Goal: Transaction & Acquisition: Subscribe to service/newsletter

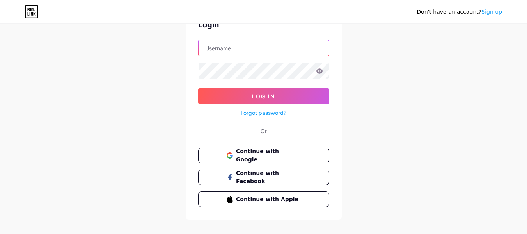
scroll to position [54, 0]
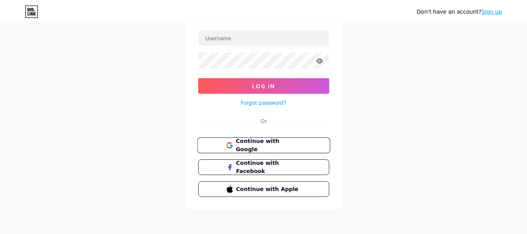
click at [294, 144] on span "Continue with Google" at bounding box center [267, 145] width 65 height 17
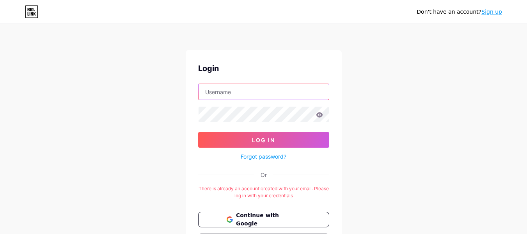
click at [236, 97] on input "text" at bounding box center [263, 92] width 130 height 16
type input "val"
click at [265, 152] on link "Forgot password?" at bounding box center [264, 156] width 46 height 8
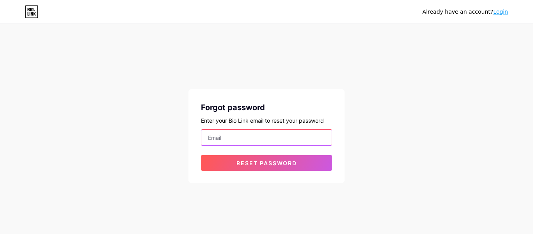
click at [263, 141] on input "email" at bounding box center [266, 137] width 130 height 16
type input "[EMAIL_ADDRESS][DOMAIN_NAME]"
click at [201, 155] on button "Reset password" at bounding box center [266, 163] width 131 height 16
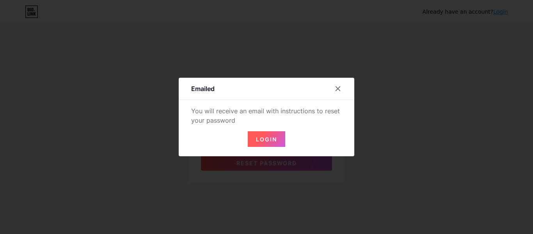
click at [263, 141] on span "Login" at bounding box center [266, 139] width 21 height 7
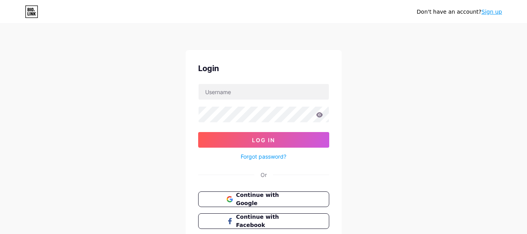
click at [264, 154] on link "Forgot password?" at bounding box center [264, 156] width 46 height 8
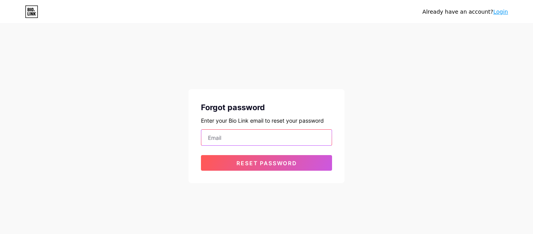
click at [265, 138] on input "email" at bounding box center [266, 137] width 130 height 16
type input "valenp19302@gmail.com"
click at [201, 155] on button "Reset password" at bounding box center [266, 163] width 131 height 16
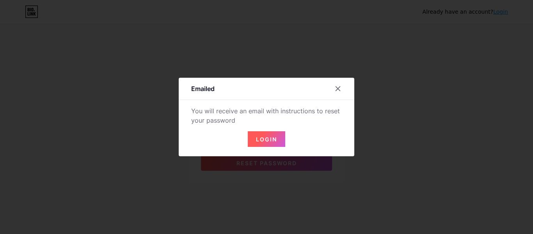
click at [265, 138] on span "Login" at bounding box center [266, 139] width 21 height 7
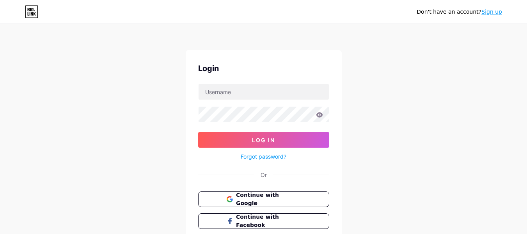
scroll to position [54, 0]
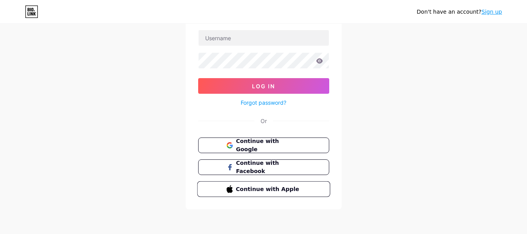
click at [313, 195] on button "Continue with Apple" at bounding box center [263, 189] width 133 height 16
click at [490, 10] on link "Sign up" at bounding box center [491, 12] width 21 height 6
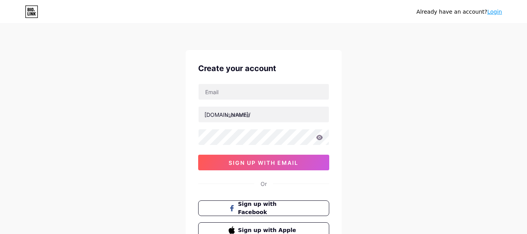
scroll to position [65, 0]
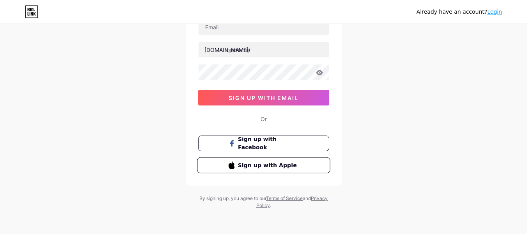
click at [260, 170] on button "Sign up with Apple" at bounding box center [263, 165] width 133 height 16
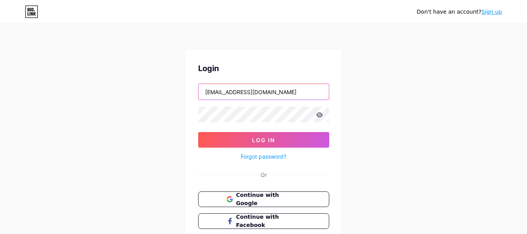
type input "[EMAIL_ADDRESS][DOMAIN_NAME]"
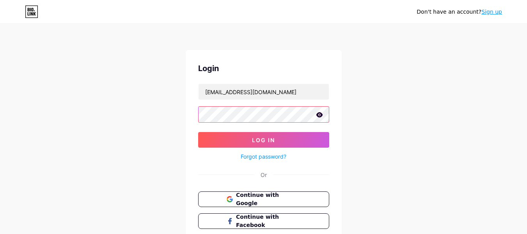
click at [198, 132] on button "Log In" at bounding box center [263, 140] width 131 height 16
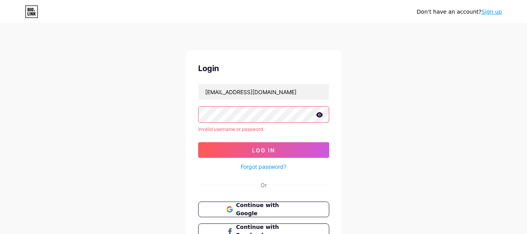
click at [320, 112] on icon at bounding box center [319, 114] width 7 height 5
click at [259, 166] on link "Forgot password?" at bounding box center [264, 166] width 46 height 8
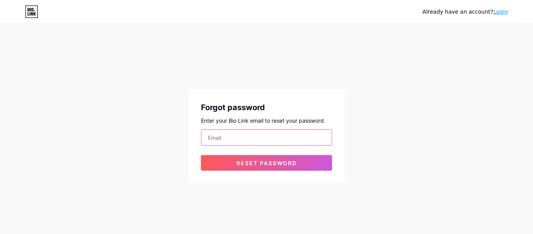
click at [260, 136] on input "email" at bounding box center [266, 137] width 130 height 16
type input "[EMAIL_ADDRESS][DOMAIN_NAME]"
click at [201, 155] on button "Reset password" at bounding box center [266, 163] width 131 height 16
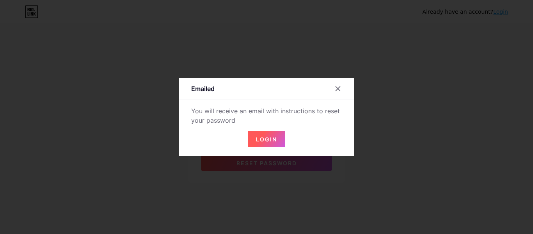
click at [260, 136] on span "Login" at bounding box center [266, 139] width 21 height 7
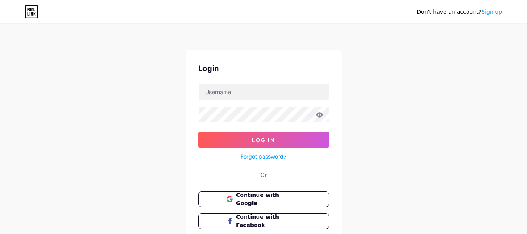
click at [495, 9] on link "Sign up" at bounding box center [491, 12] width 21 height 6
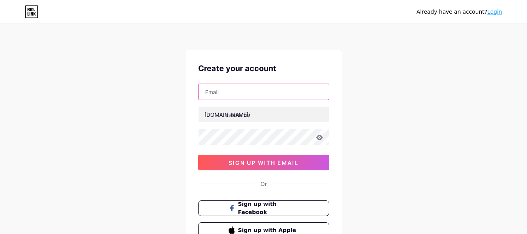
click at [244, 92] on input "text" at bounding box center [263, 92] width 130 height 16
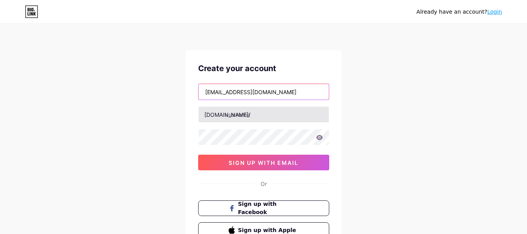
type input "annie1onlyfans@gmail.com"
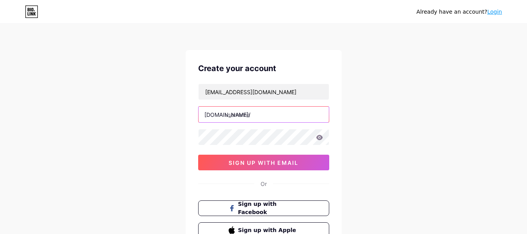
click at [254, 113] on input "text" at bounding box center [263, 114] width 130 height 16
type input "annpixie"
click at [319, 137] on icon at bounding box center [319, 136] width 7 height 5
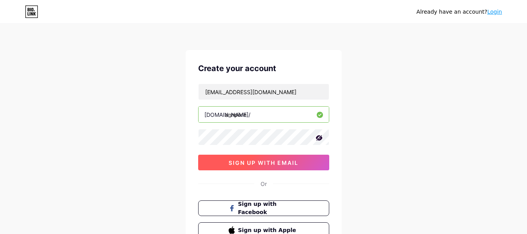
click at [271, 162] on span "sign up with email" at bounding box center [263, 162] width 70 height 7
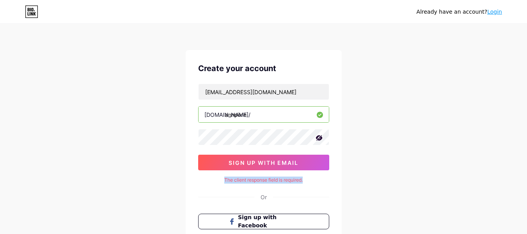
drag, startPoint x: 306, startPoint y: 179, endPoint x: 220, endPoint y: 177, distance: 86.2
click at [220, 177] on div "The client response field is required." at bounding box center [263, 179] width 131 height 7
drag, startPoint x: 220, startPoint y: 177, endPoint x: 334, endPoint y: 178, distance: 113.4
click at [334, 178] on div "Create your account annie1onlyfans@gmail.com bio.link/ annpixie sign up with em…" at bounding box center [264, 156] width 156 height 213
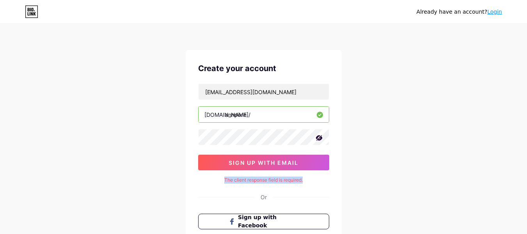
click at [269, 178] on div "The client response field is required." at bounding box center [263, 179] width 131 height 7
copy div "The client response field is required."
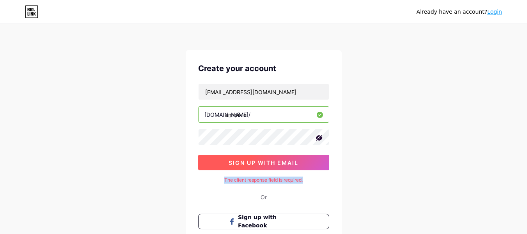
click at [279, 161] on span "sign up with email" at bounding box center [263, 162] width 70 height 7
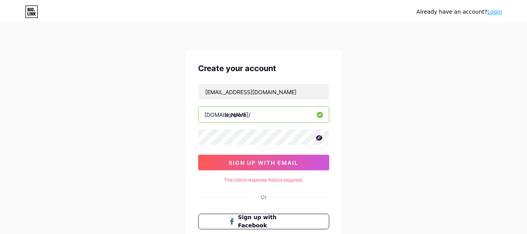
click at [278, 115] on input "annpixie" at bounding box center [263, 114] width 130 height 16
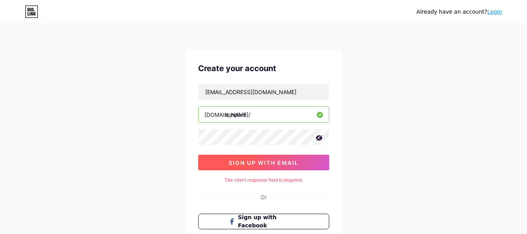
click at [209, 159] on button "sign up with email" at bounding box center [263, 162] width 131 height 16
